Goal: Transaction & Acquisition: Purchase product/service

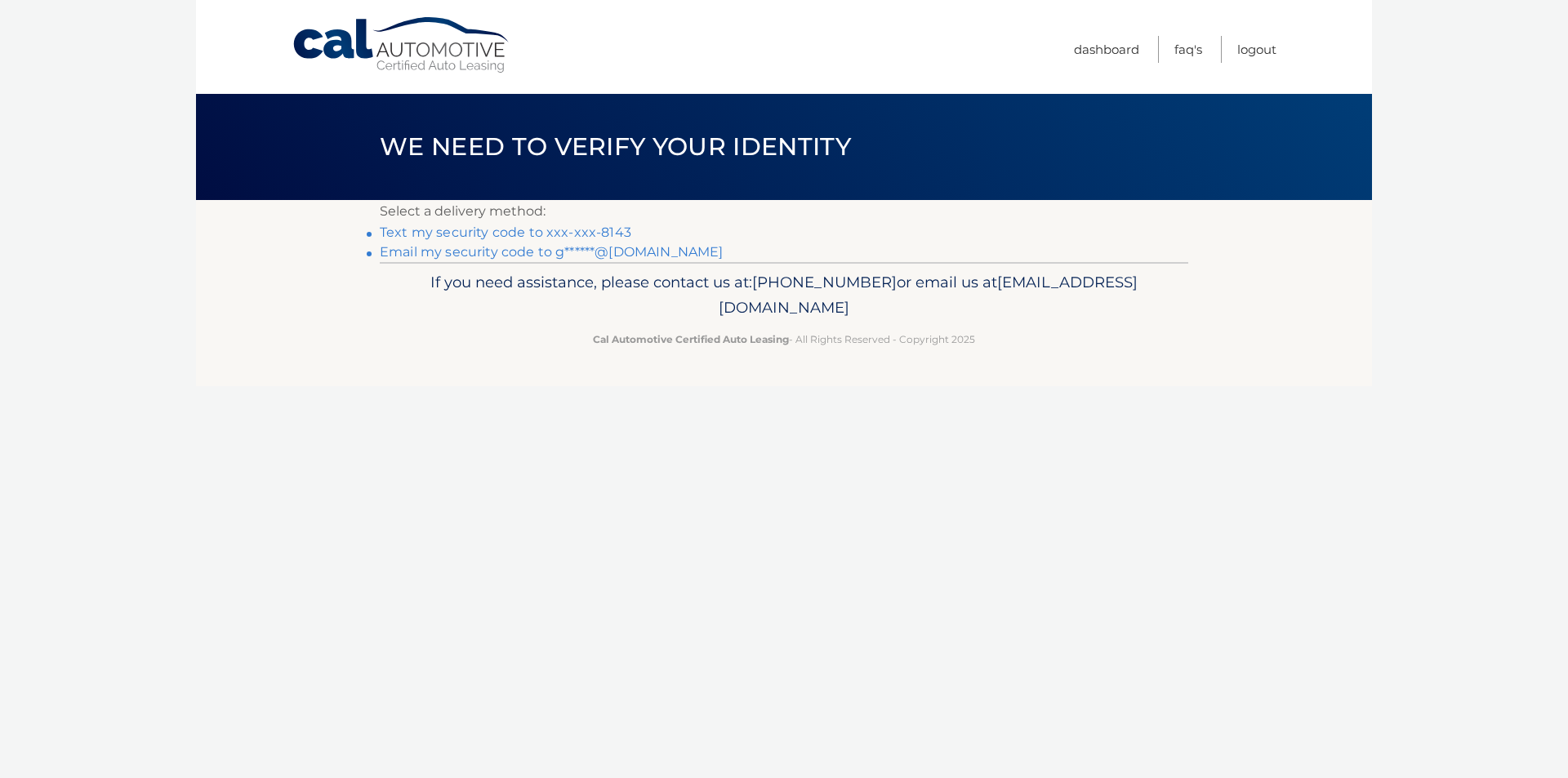
click at [437, 233] on link "Text my security code to xxx-xxx-8143" at bounding box center [505, 233] width 251 height 16
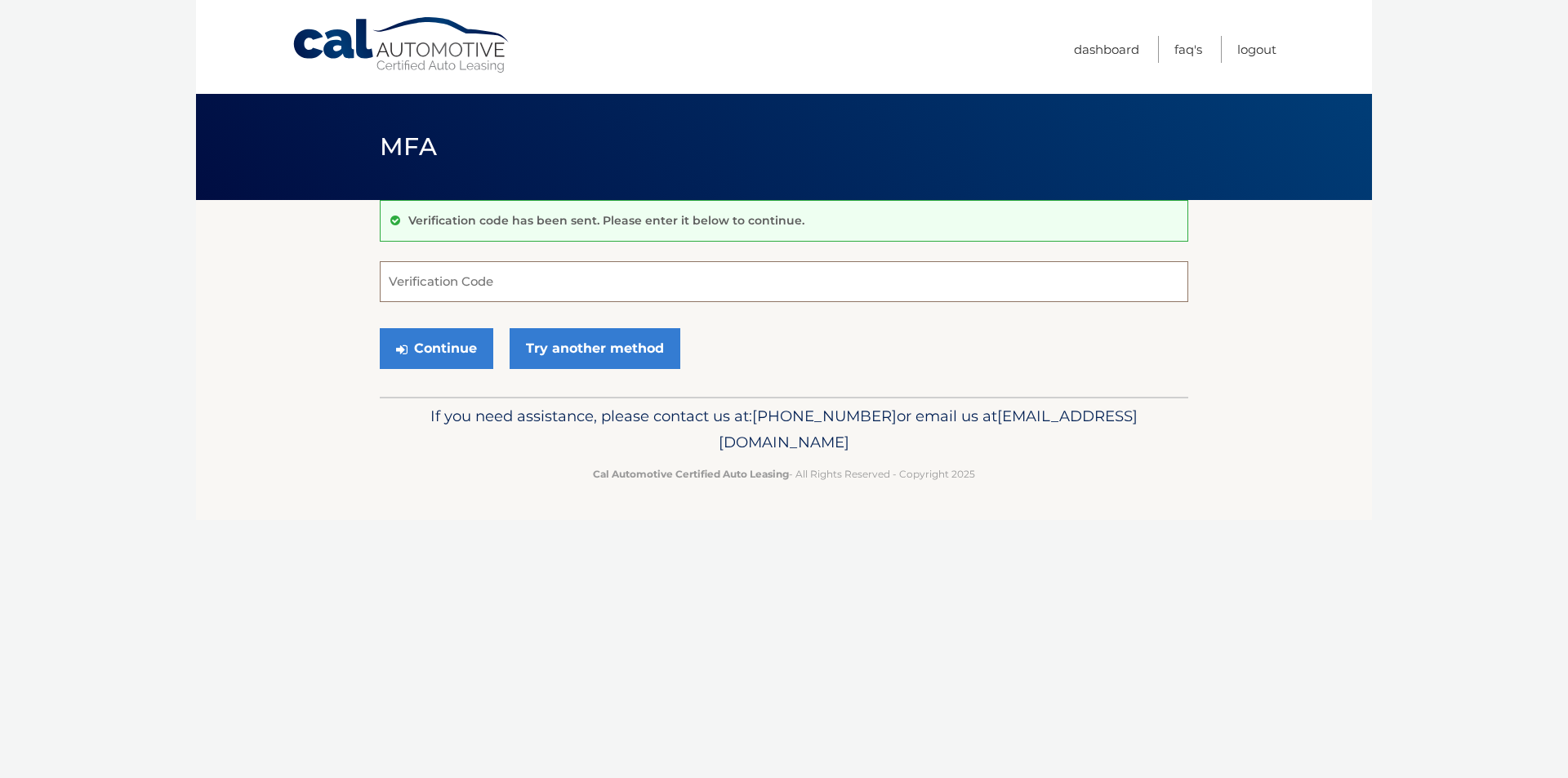
click at [442, 289] on input "Verification Code" at bounding box center [784, 282] width 809 height 41
type input "314985"
click at [437, 348] on button "Continue" at bounding box center [437, 349] width 114 height 41
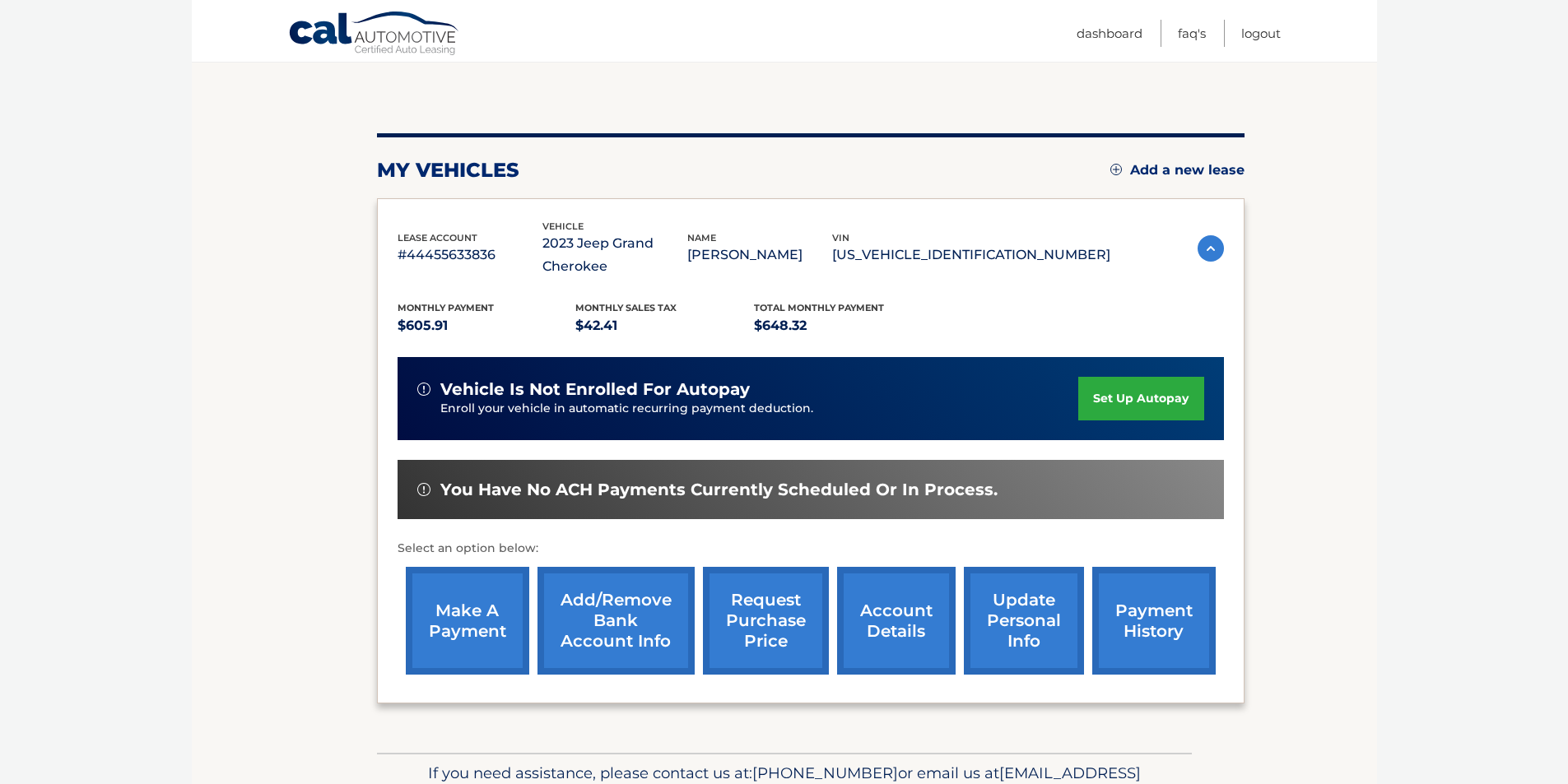
scroll to position [161, 0]
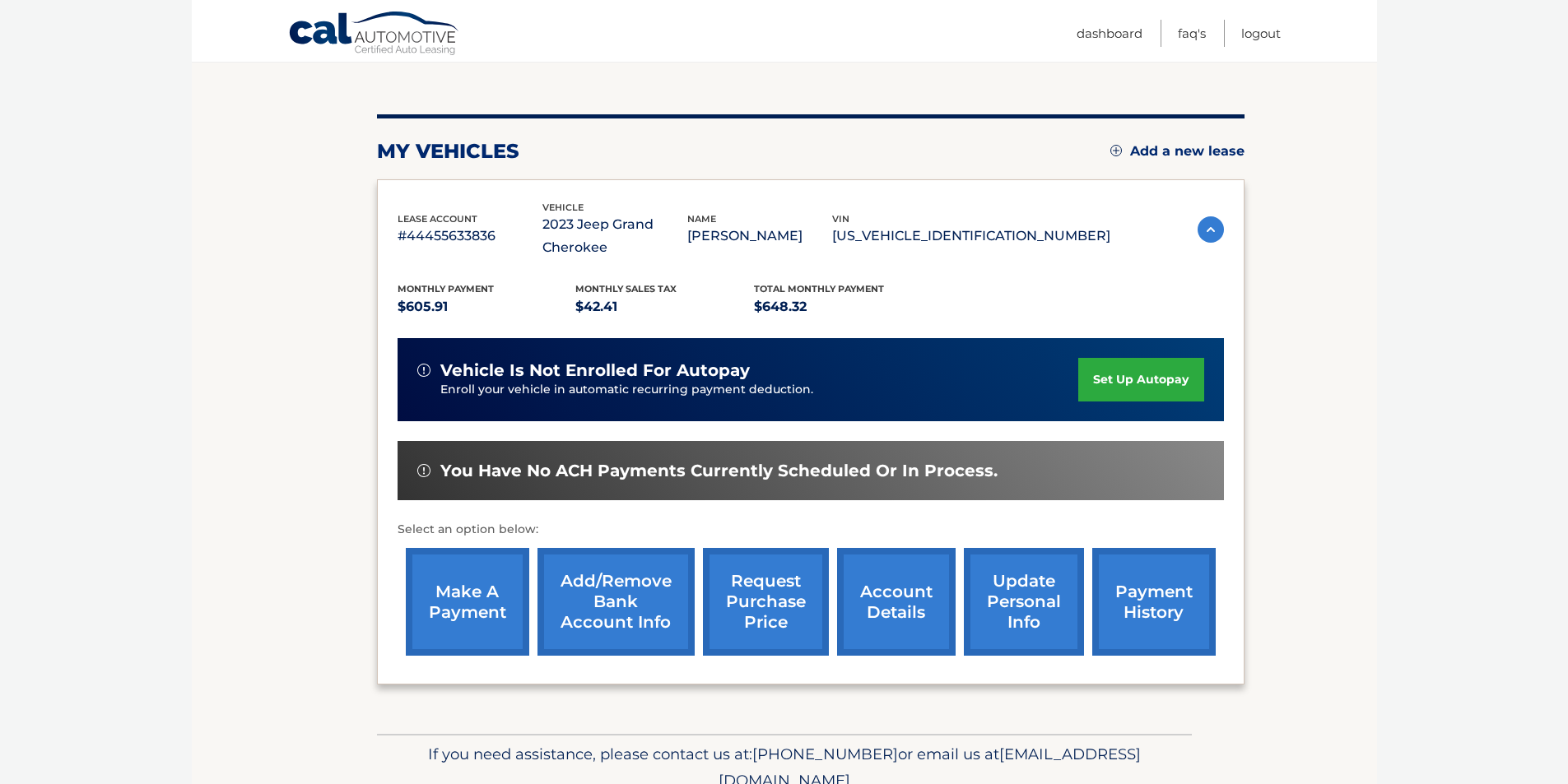
click at [445, 610] on link "make a payment" at bounding box center [467, 601] width 124 height 108
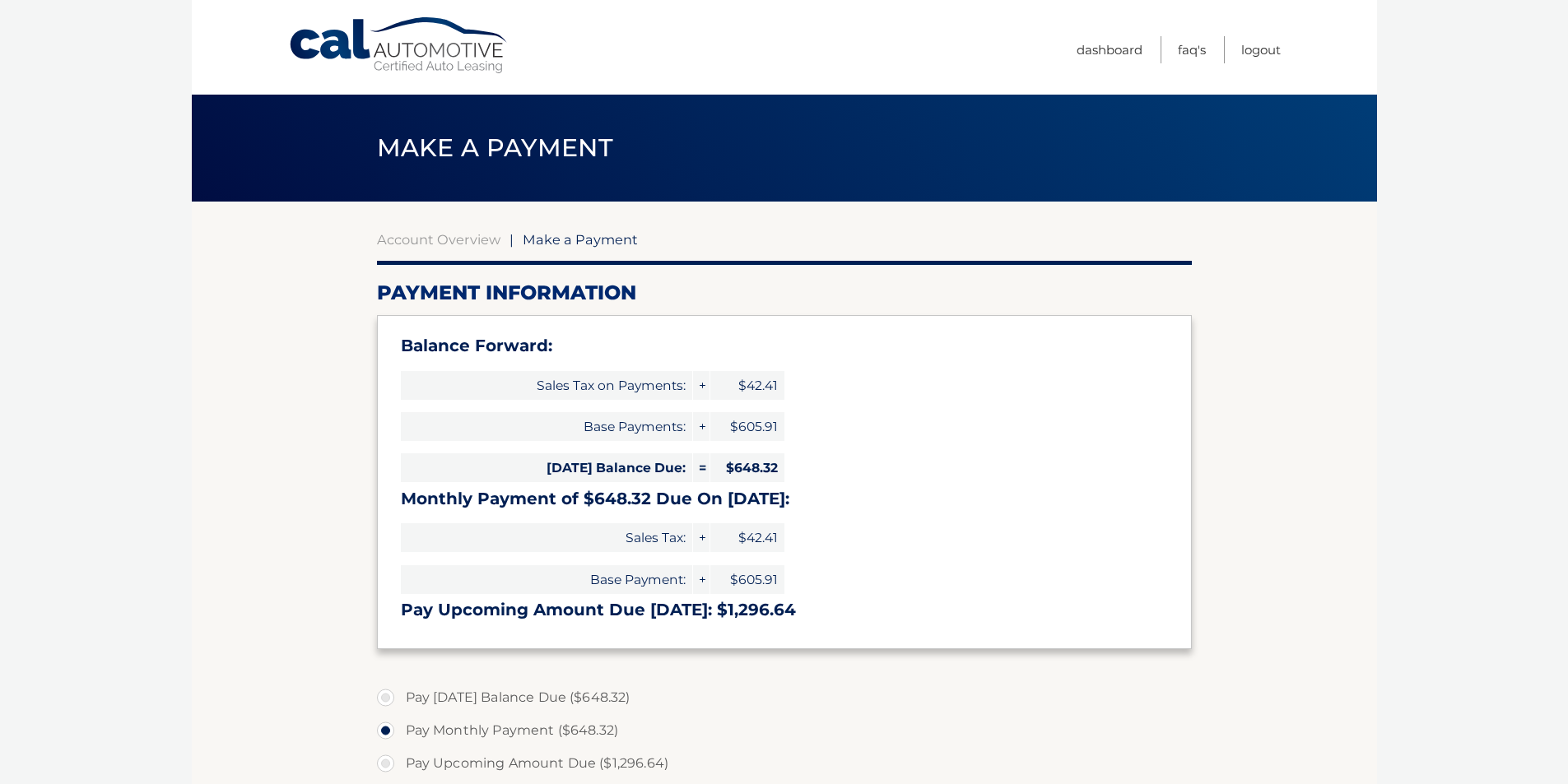
select select "OTAzNjNkMTgtYTljNi00MjE2LWI3NjktNGJhOWQzMzhkNGMw"
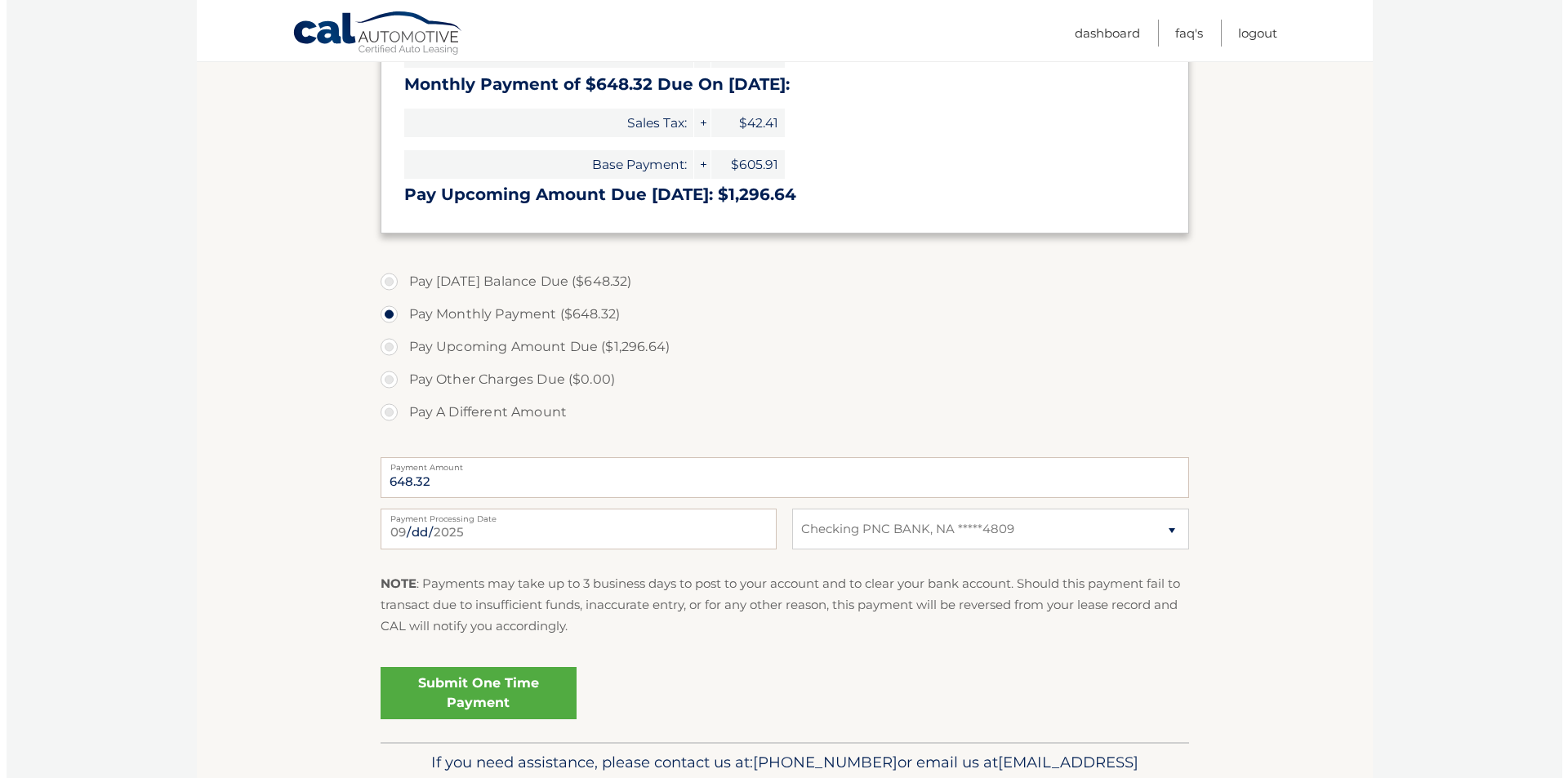
scroll to position [484, 0]
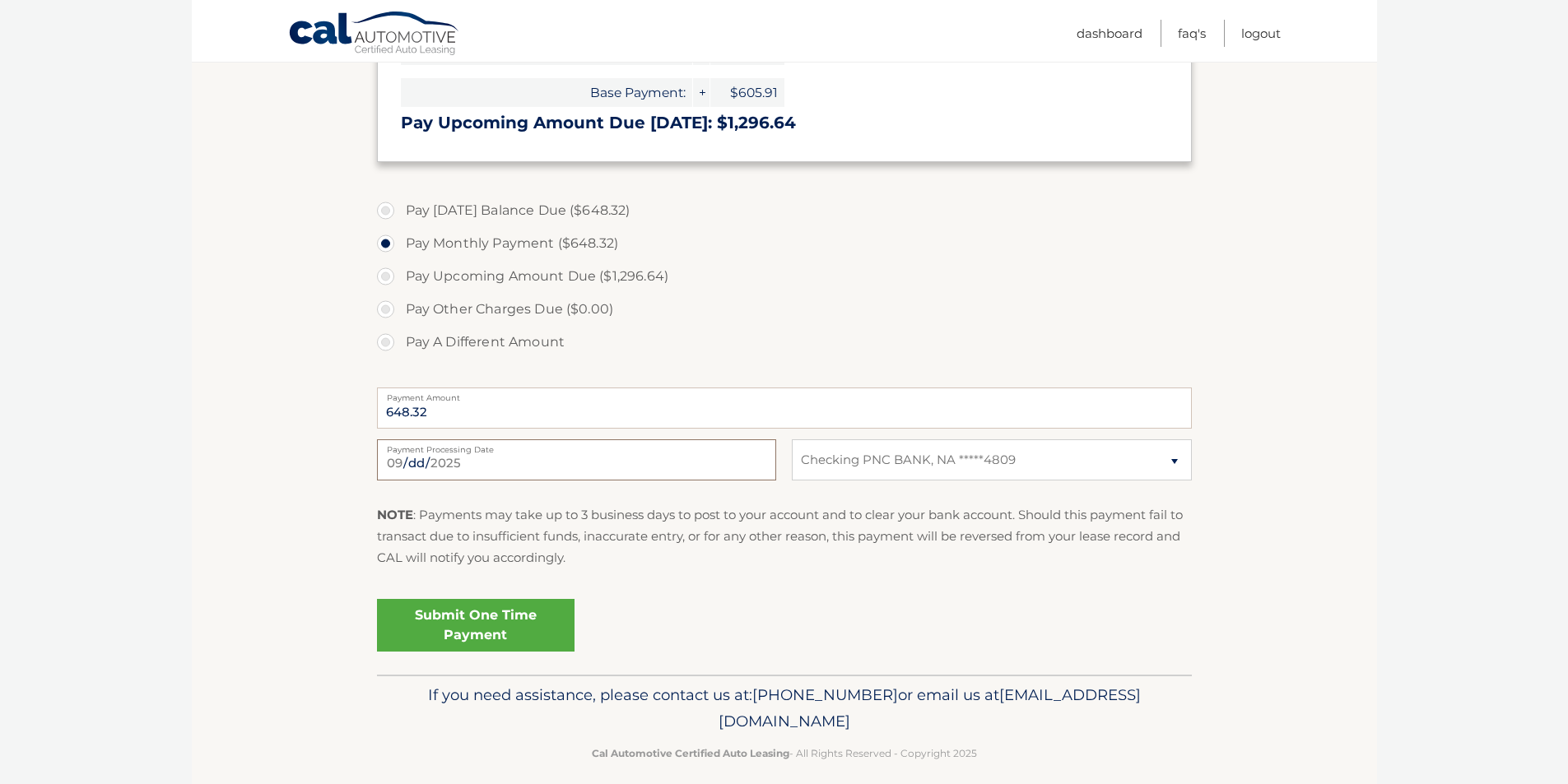
click at [519, 460] on input "2025-09-13" at bounding box center [576, 461] width 399 height 42
type input "2025-09-18"
click at [485, 629] on link "Submit One Time Payment" at bounding box center [476, 625] width 198 height 52
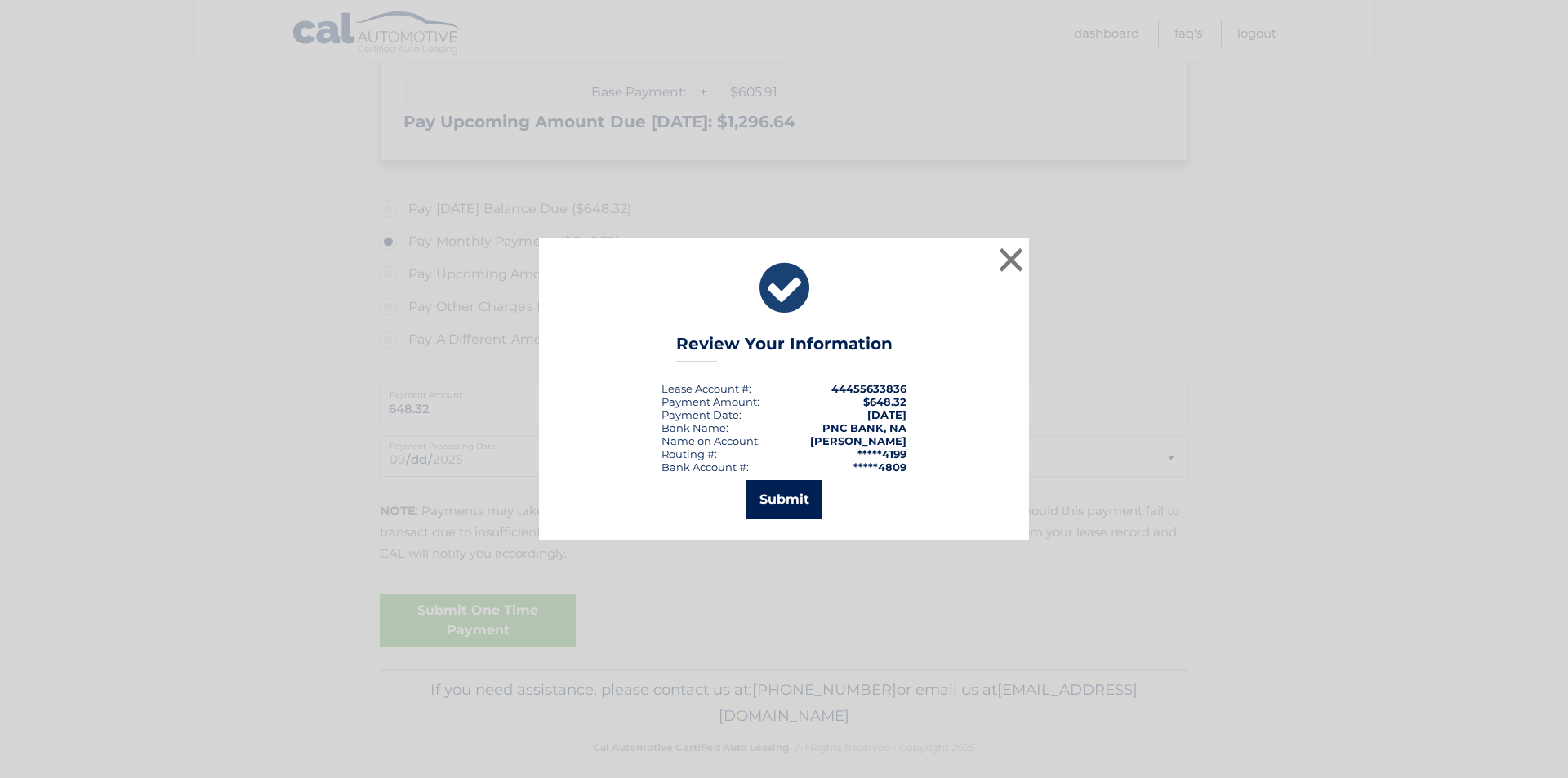
click at [774, 495] on button "Submit" at bounding box center [784, 499] width 76 height 39
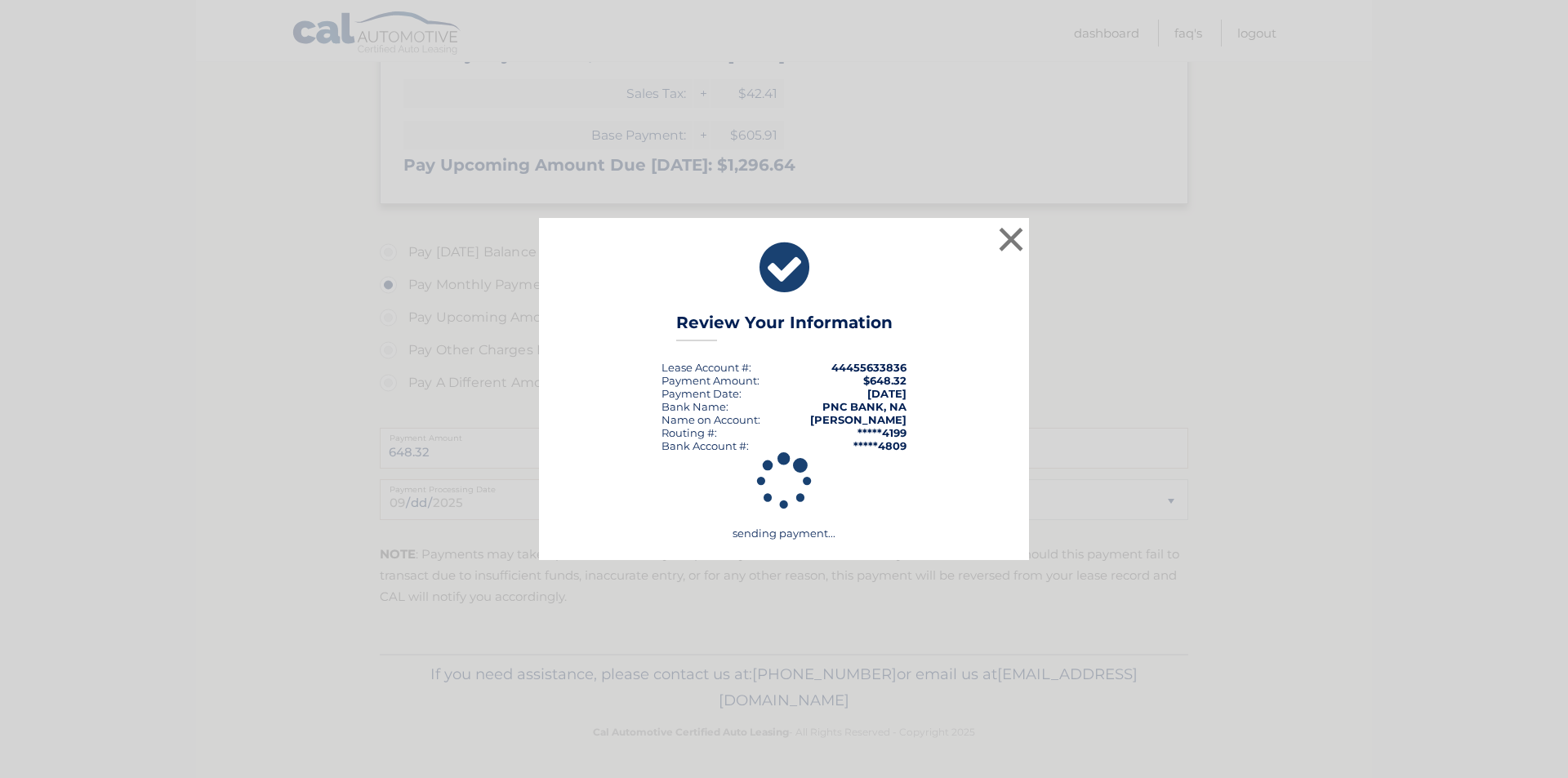
scroll to position [441, 0]
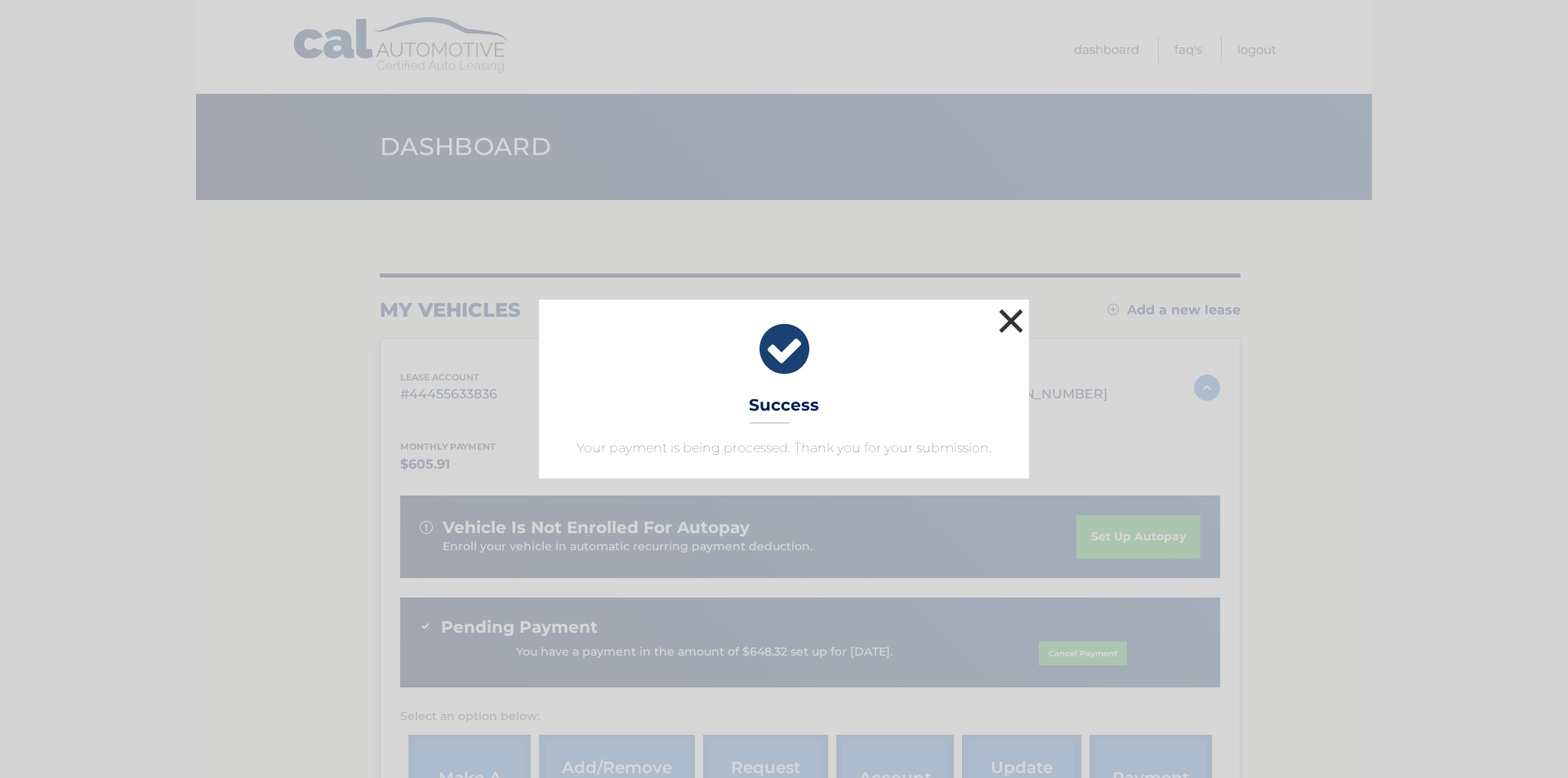
click at [1013, 328] on button "×" at bounding box center [1011, 320] width 32 height 32
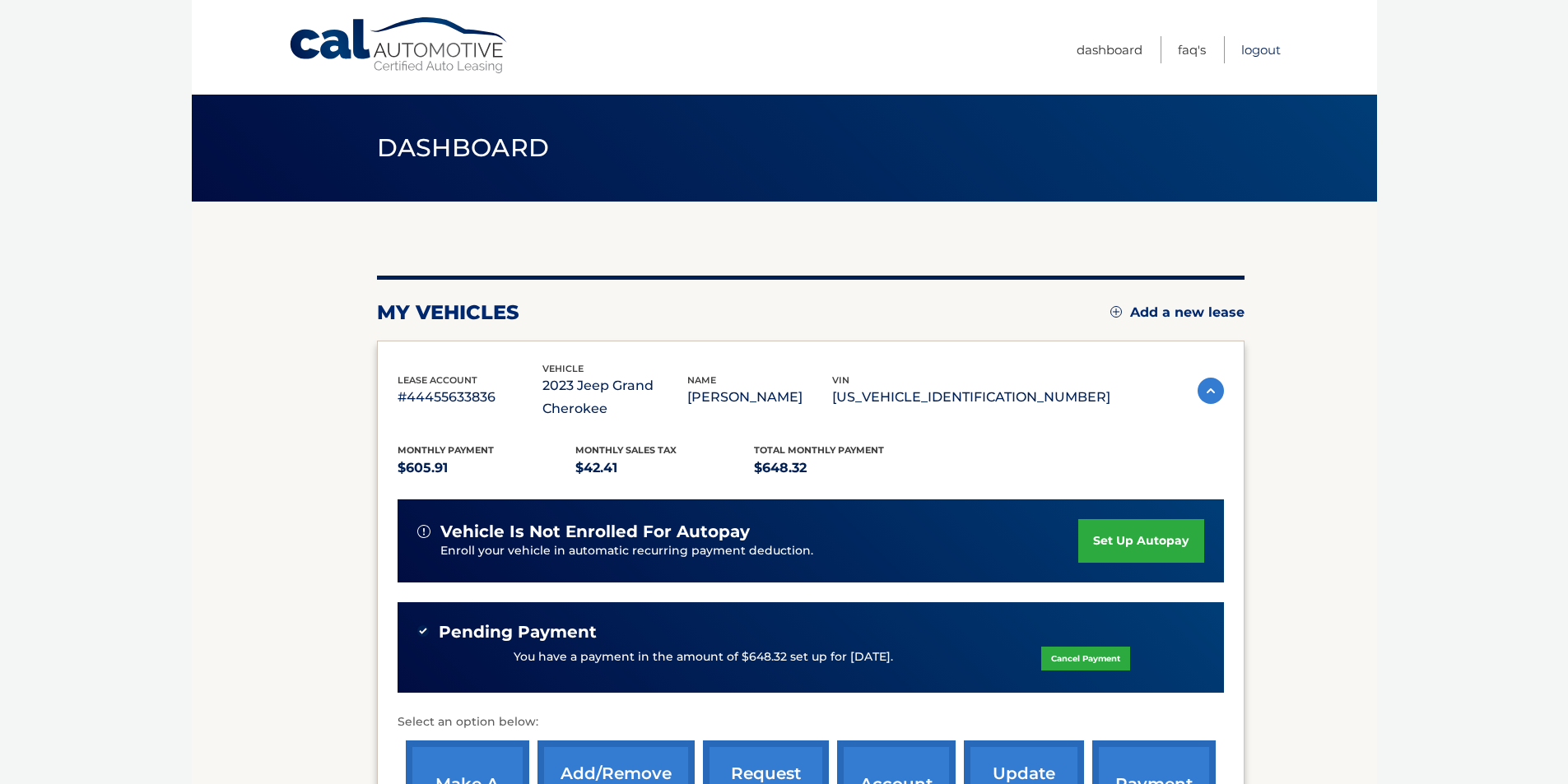
click at [1266, 52] on link "Logout" at bounding box center [1261, 49] width 40 height 27
